Goal: Find specific page/section: Locate item on page

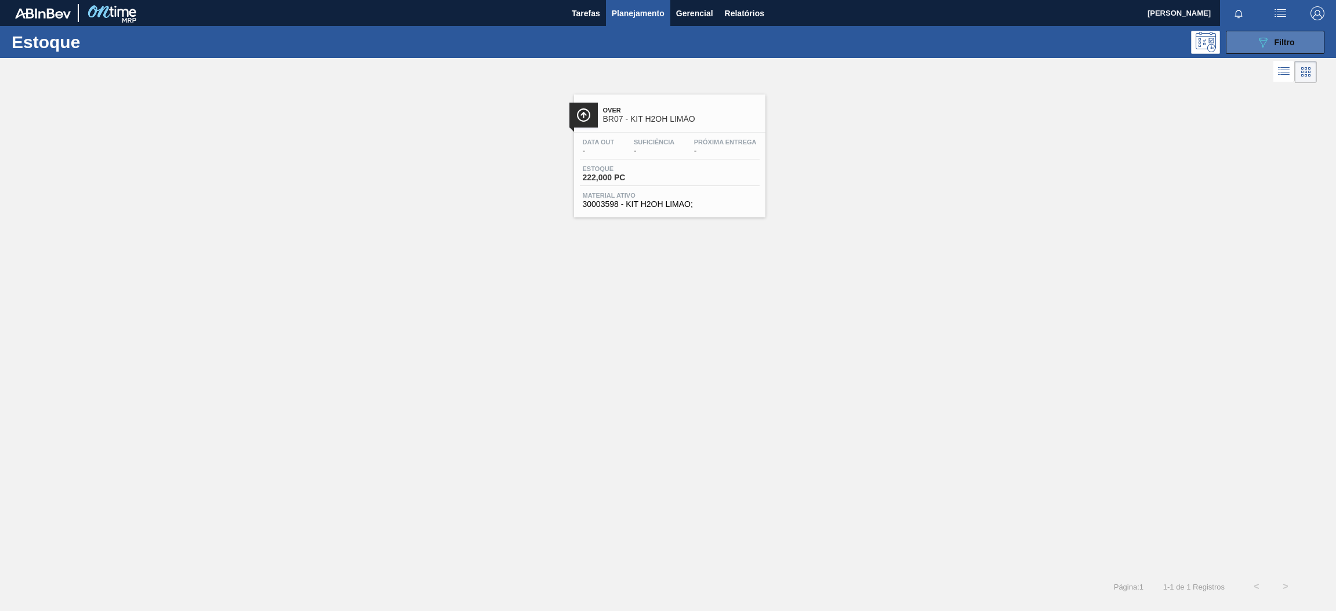
click at [1295, 34] on button "089F7B8B-B2A5-4AFE-B5C0-19BA573D28AC Filtro" at bounding box center [1275, 42] width 99 height 23
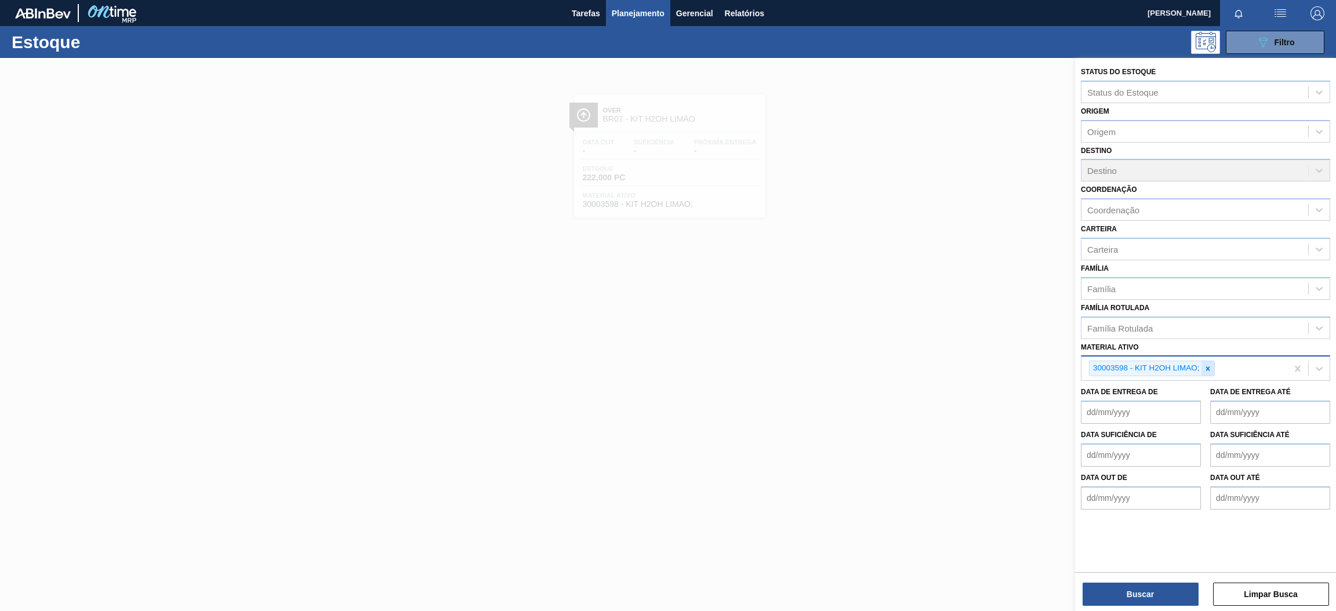
click at [1207, 370] on div at bounding box center [1207, 368] width 13 height 14
click at [1143, 360] on div "Material ativo" at bounding box center [1194, 367] width 227 height 17
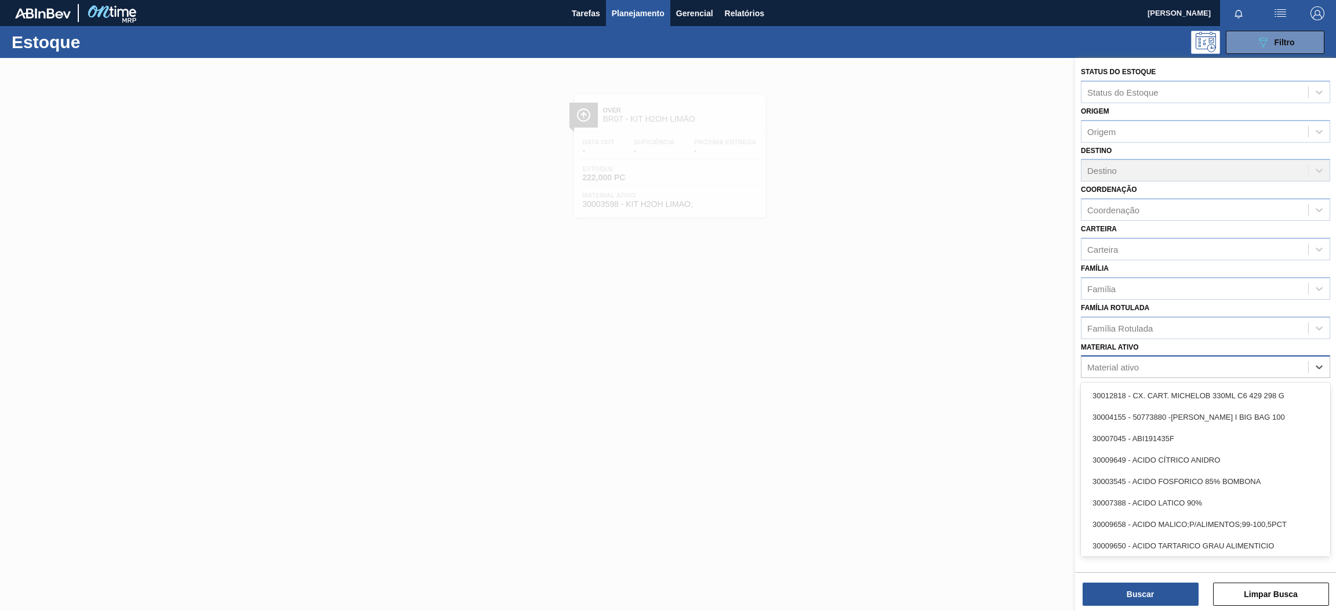
paste ativo "30002876"
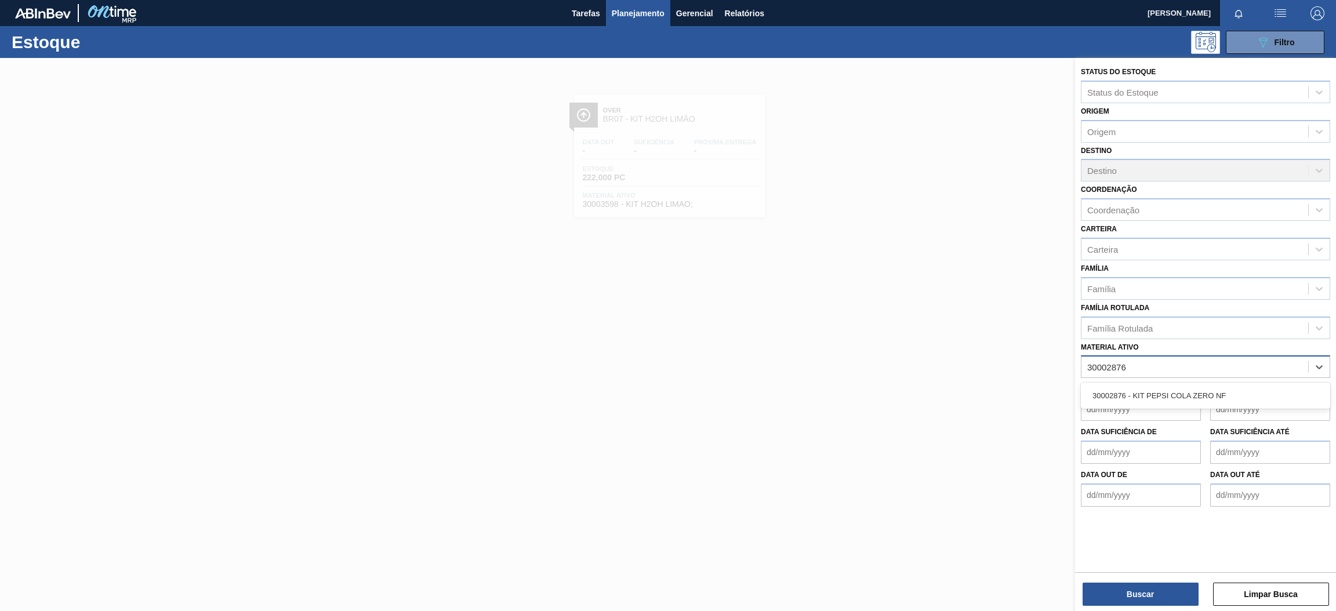
type ativo "30002876"
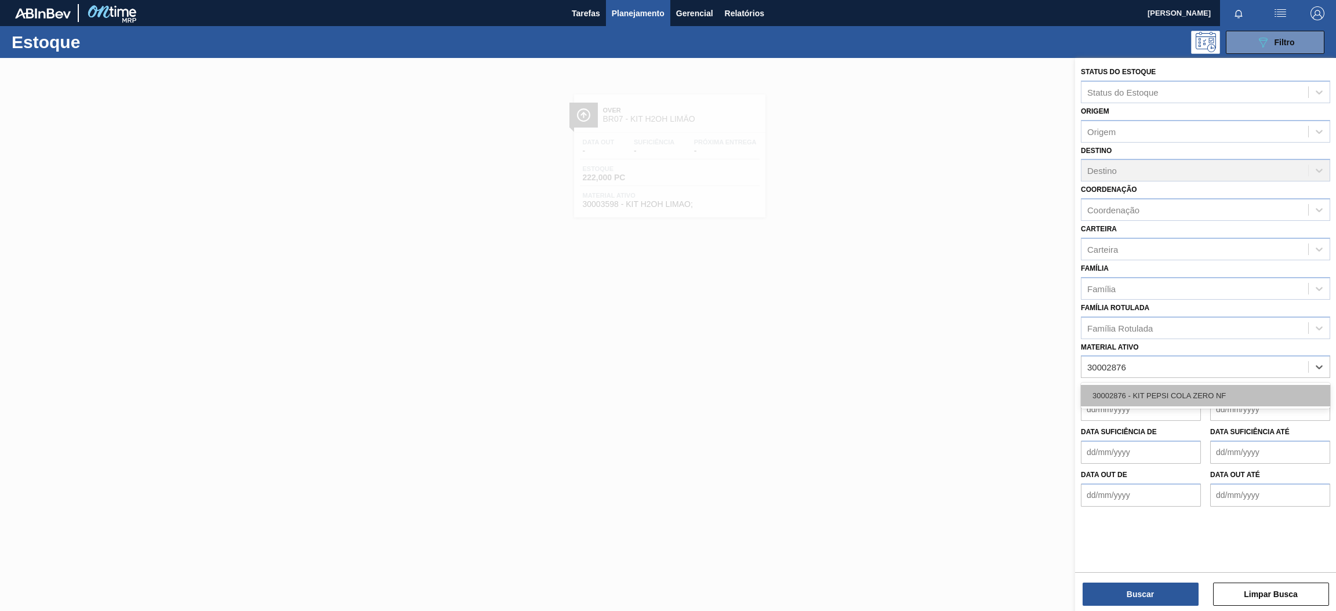
click at [1147, 401] on div "30002876 - KIT PEPSI COLA ZERO NF" at bounding box center [1205, 395] width 249 height 21
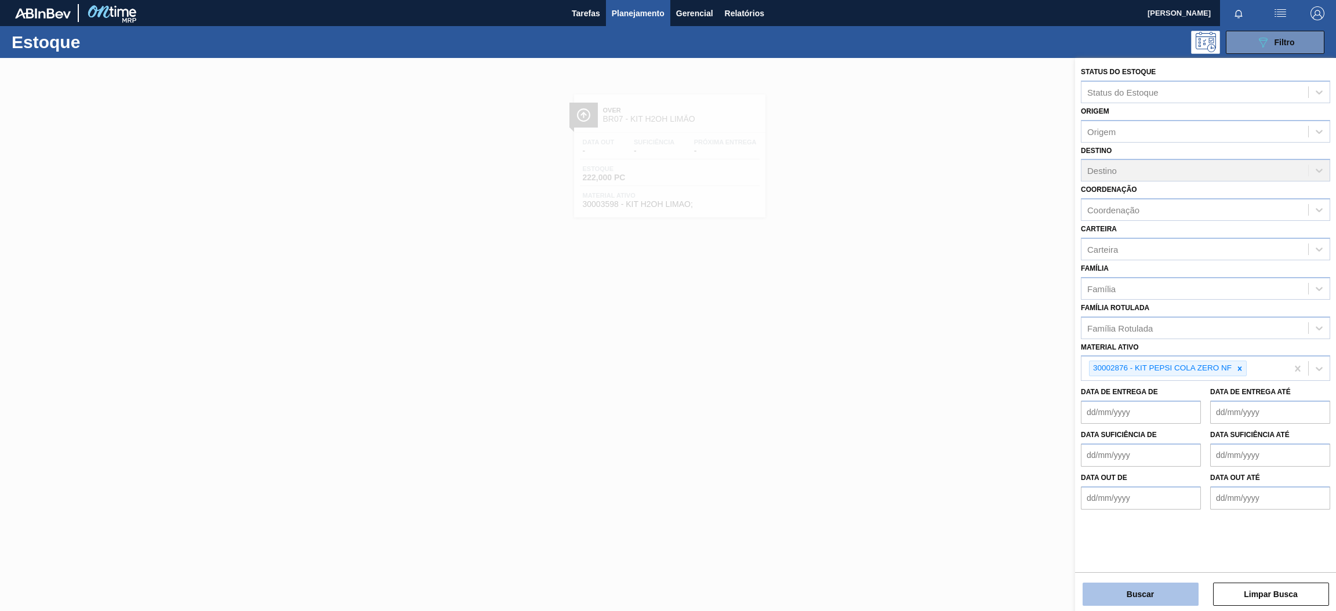
click at [1142, 599] on button "Buscar" at bounding box center [1140, 594] width 116 height 23
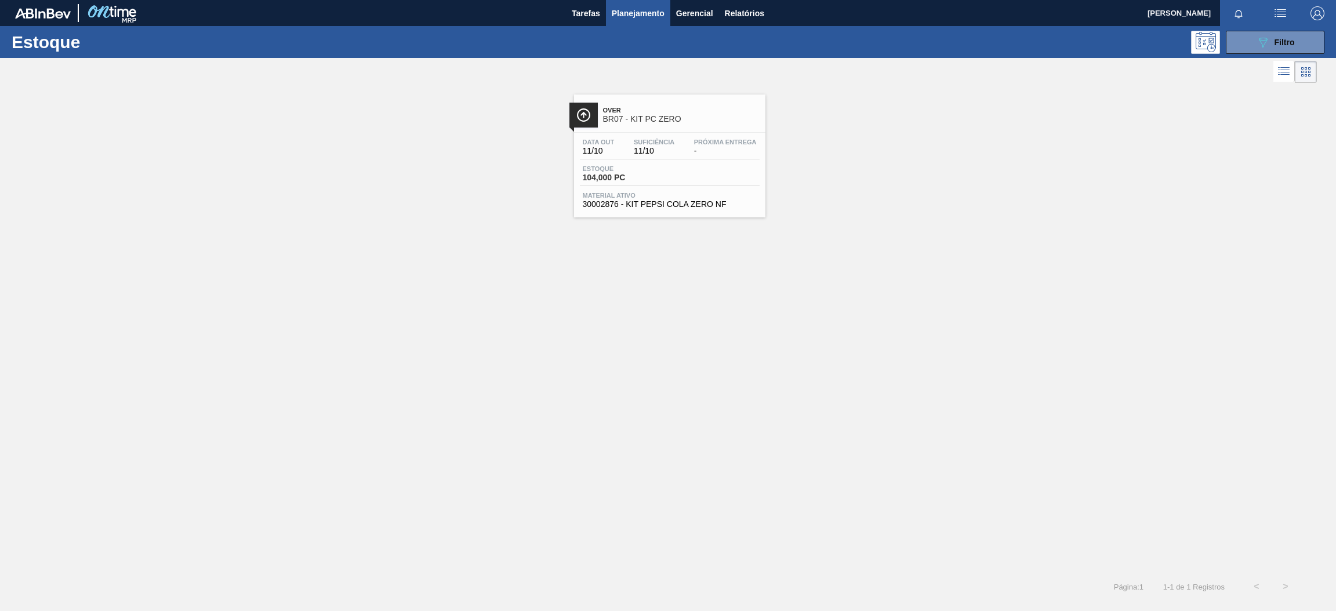
click at [377, 257] on div "Over BR07 - KIT PC ZERO Data [DATE] Suficiência 11/10 Próxima Entrega - Estoque…" at bounding box center [668, 329] width 1336 height 486
click at [453, 206] on div "Over BR07 - KIT PC ZERO Data [DATE] Suficiência 11/10 Próxima Entrega - Estoque…" at bounding box center [668, 152] width 1336 height 132
